Goal: Navigation & Orientation: Find specific page/section

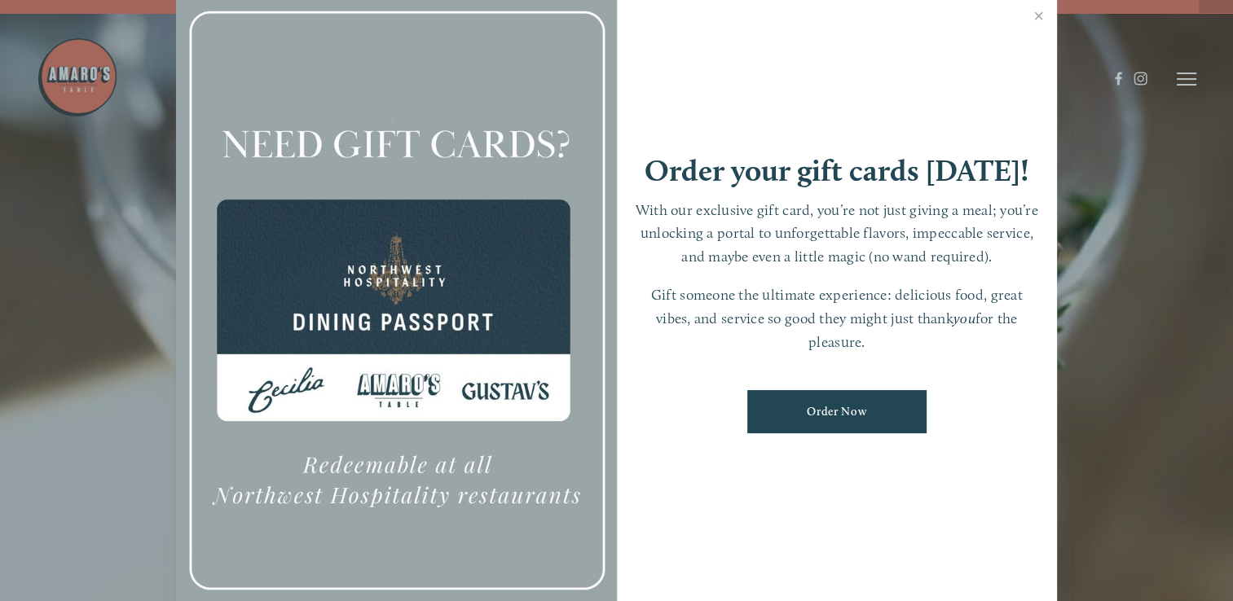
scroll to position [20, 0]
click at [1194, 79] on div at bounding box center [616, 300] width 1233 height 601
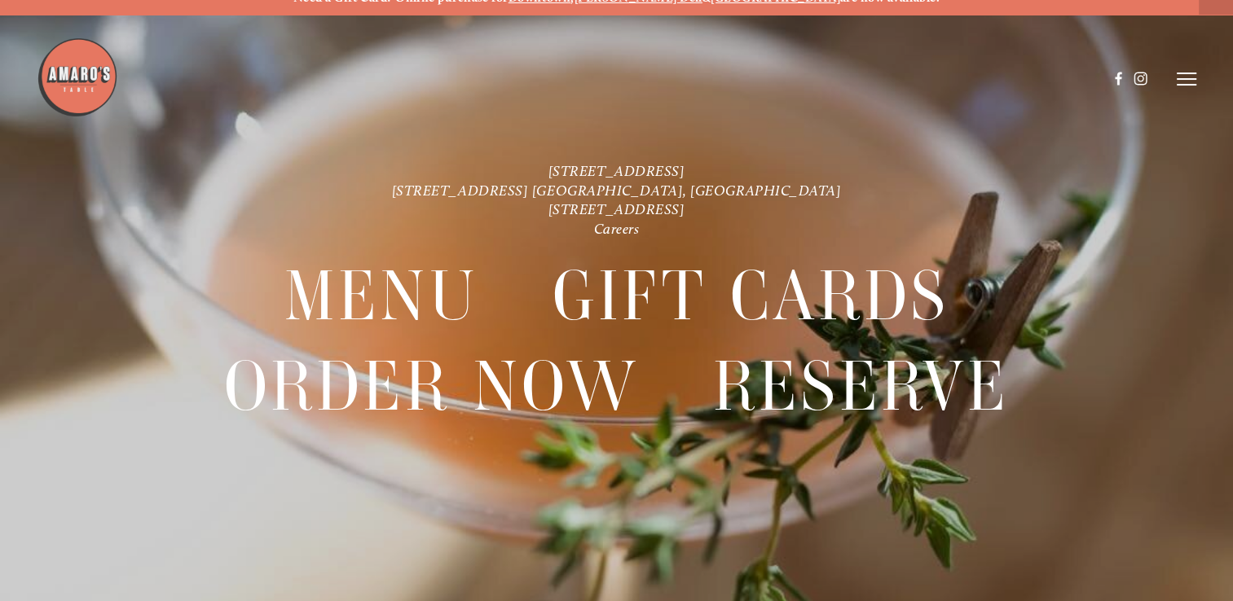
click at [1185, 78] on icon at bounding box center [1187, 79] width 20 height 15
click at [887, 80] on span "Menu" at bounding box center [893, 79] width 30 height 14
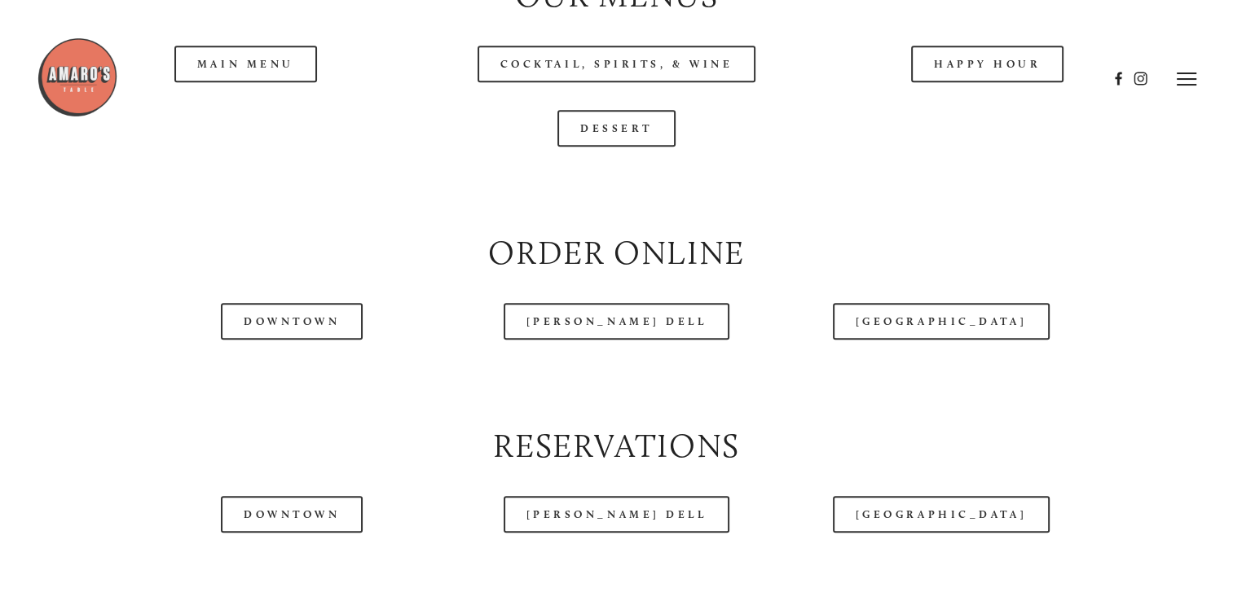
scroll to position [1737, 0]
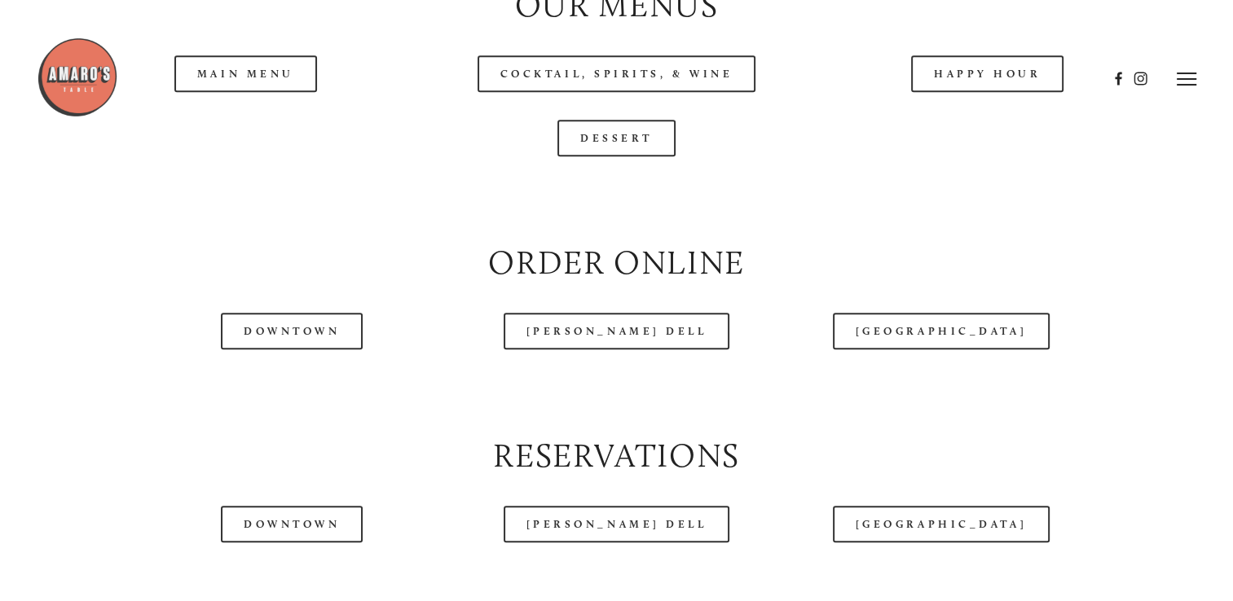
click at [274, 115] on div at bounding box center [572, 79] width 1071 height 84
click at [256, 115] on div at bounding box center [572, 79] width 1071 height 84
click at [277, 120] on div at bounding box center [572, 79] width 1071 height 84
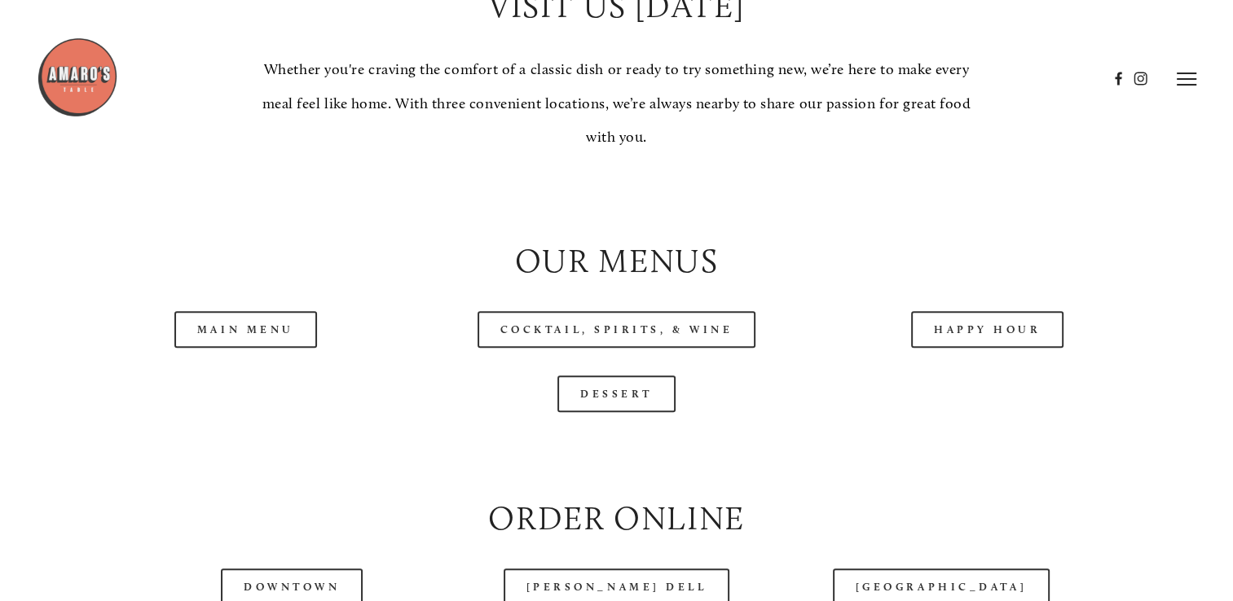
scroll to position [1477, 0]
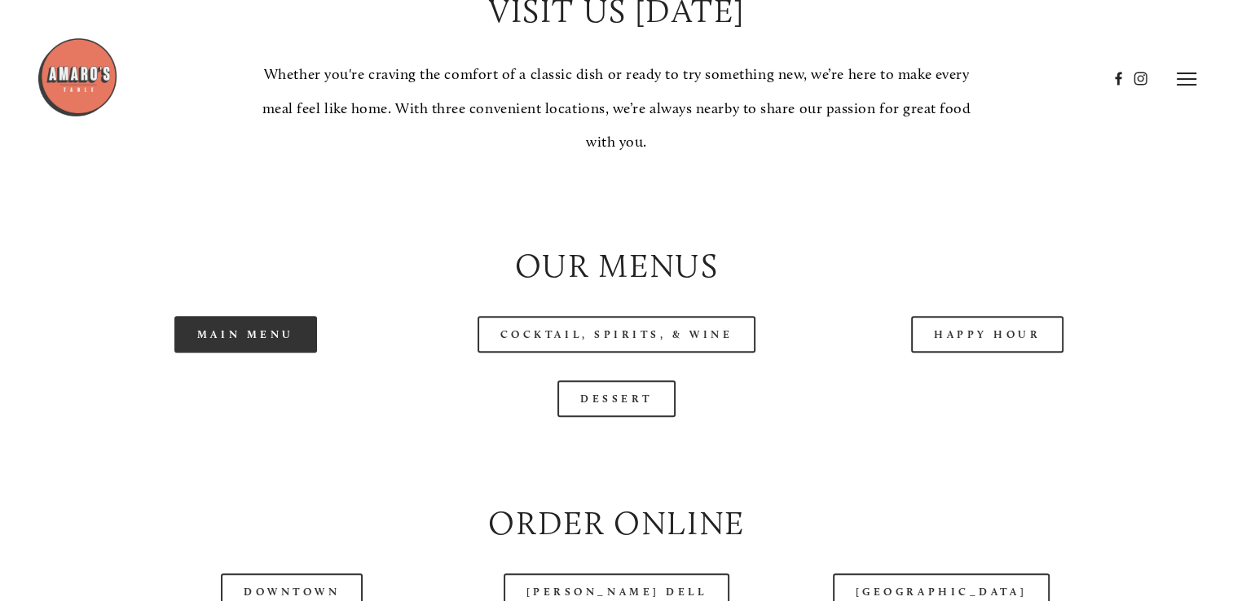
click at [216, 353] on link "Main Menu" at bounding box center [245, 334] width 143 height 37
